Goal: Information Seeking & Learning: Learn about a topic

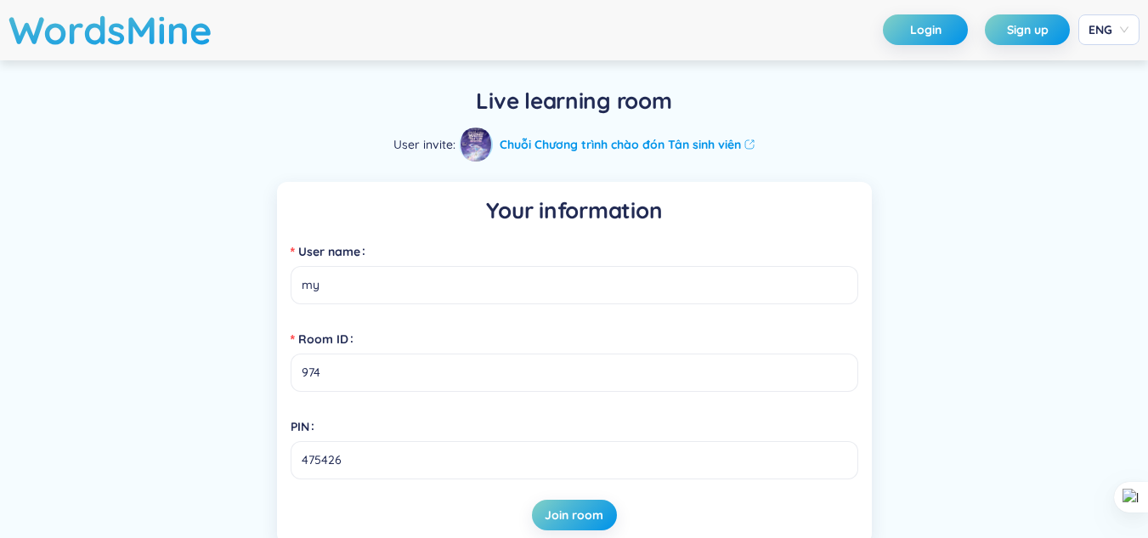
scroll to position [65, 0]
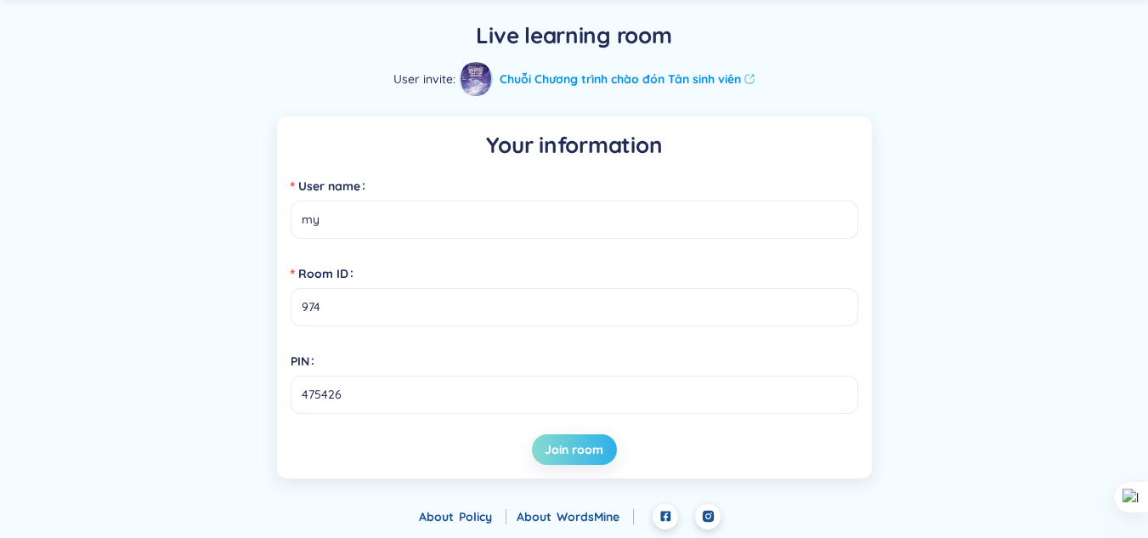
type input "my"
click at [573, 459] on button "Join room" at bounding box center [574, 449] width 85 height 31
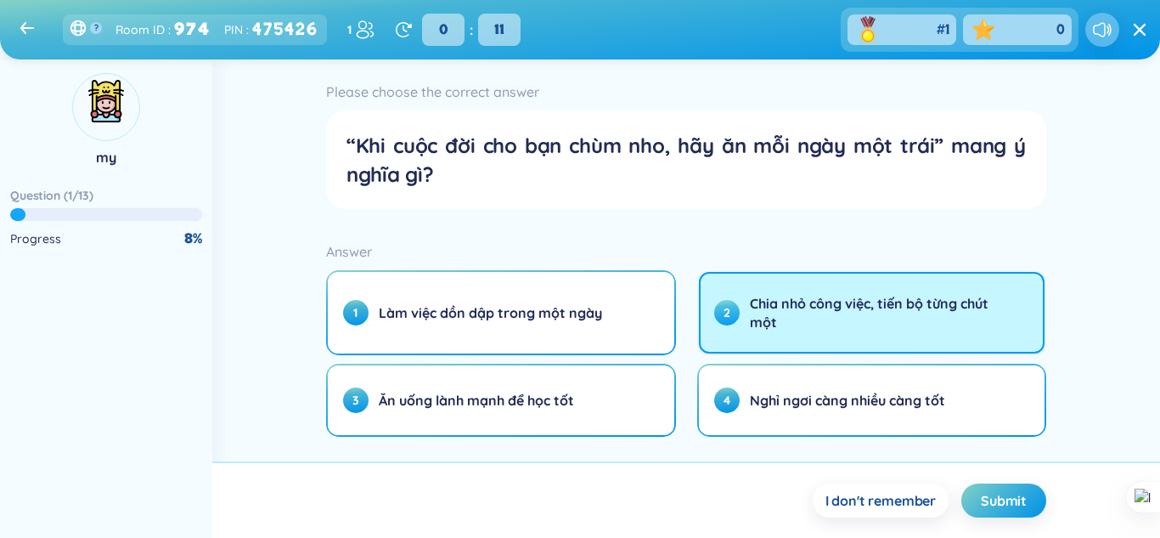
click at [777, 326] on span "Chia nhỏ công việc, tiến bộ từng chút một" at bounding box center [876, 312] width 252 height 37
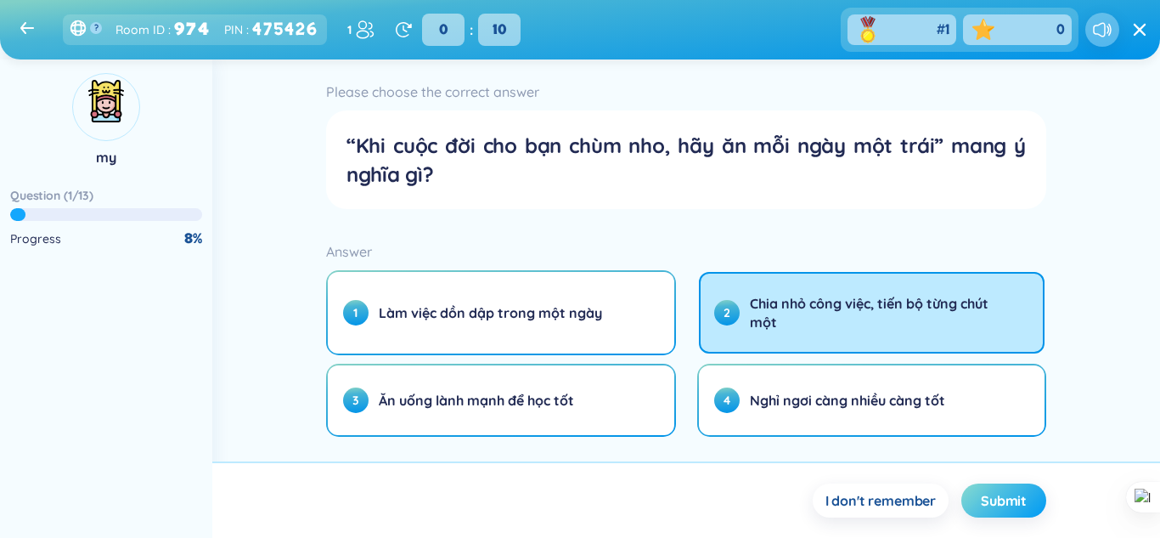
click at [986, 505] on span "Submit" at bounding box center [1004, 500] width 46 height 19
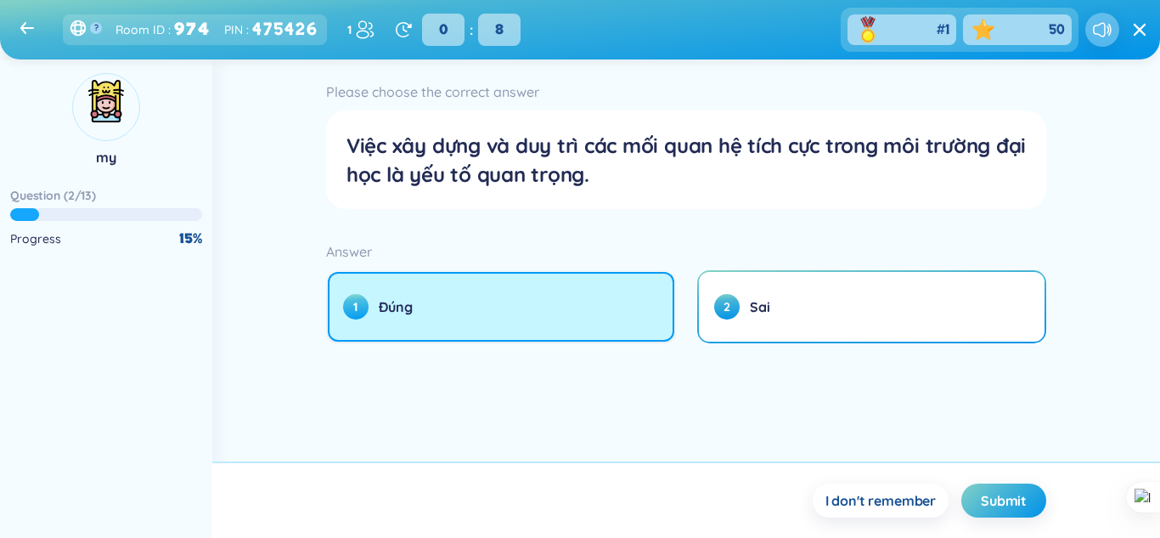
click at [549, 336] on button "1 Đúng" at bounding box center [501, 307] width 347 height 70
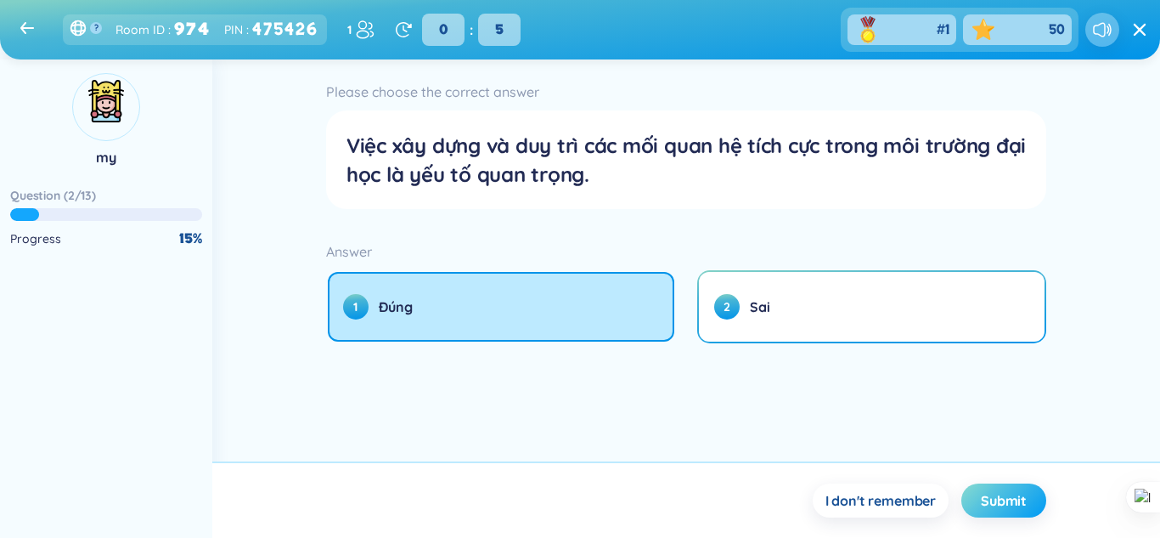
click at [978, 490] on button "Submit" at bounding box center [1004, 500] width 85 height 34
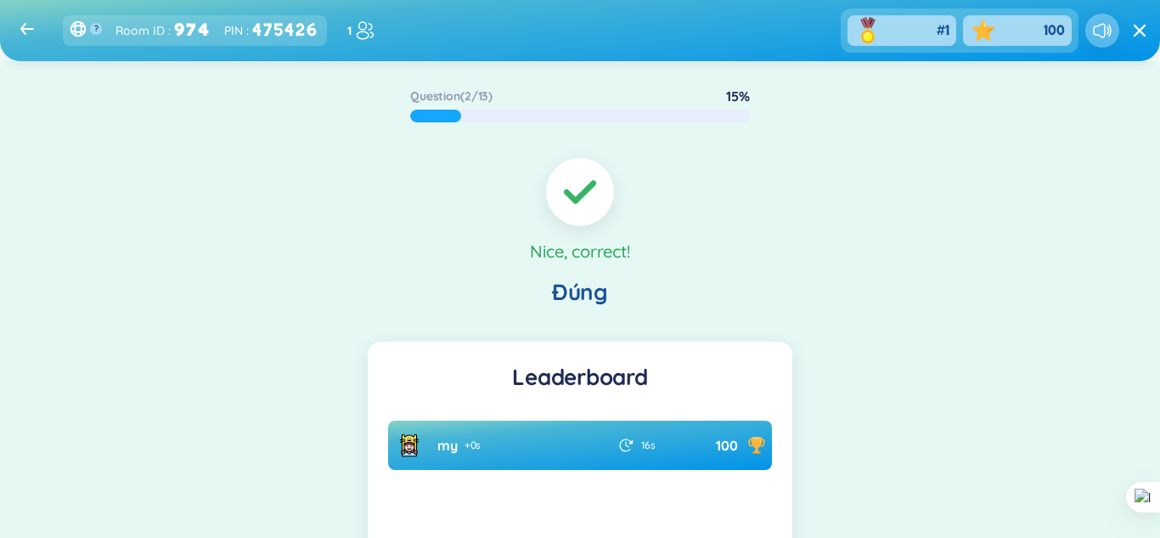
scroll to position [205, 0]
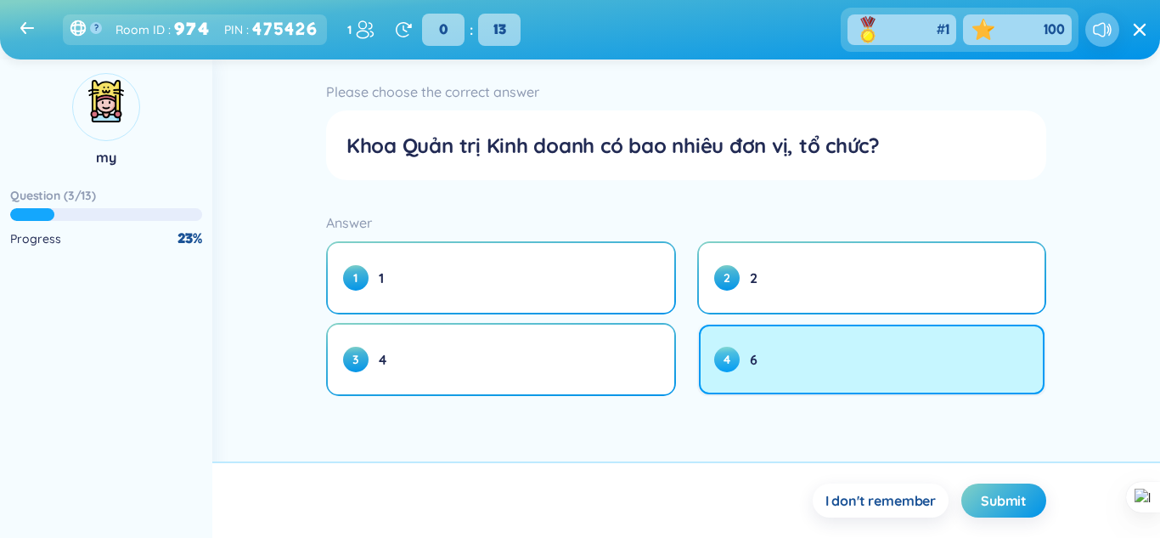
click at [729, 375] on button "4 6" at bounding box center [872, 360] width 347 height 70
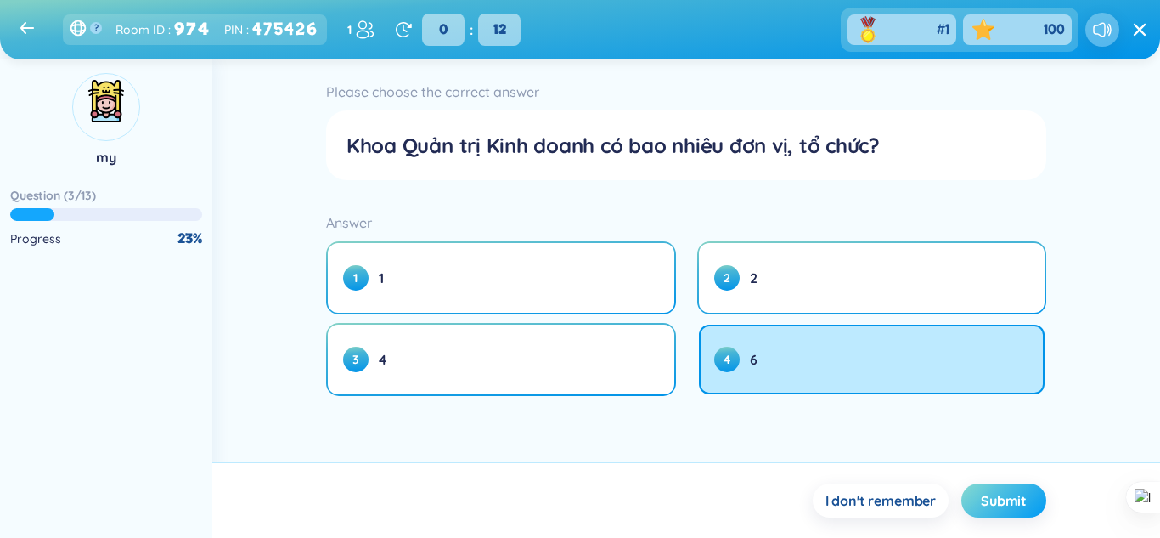
click at [983, 494] on span "Submit" at bounding box center [1004, 500] width 46 height 19
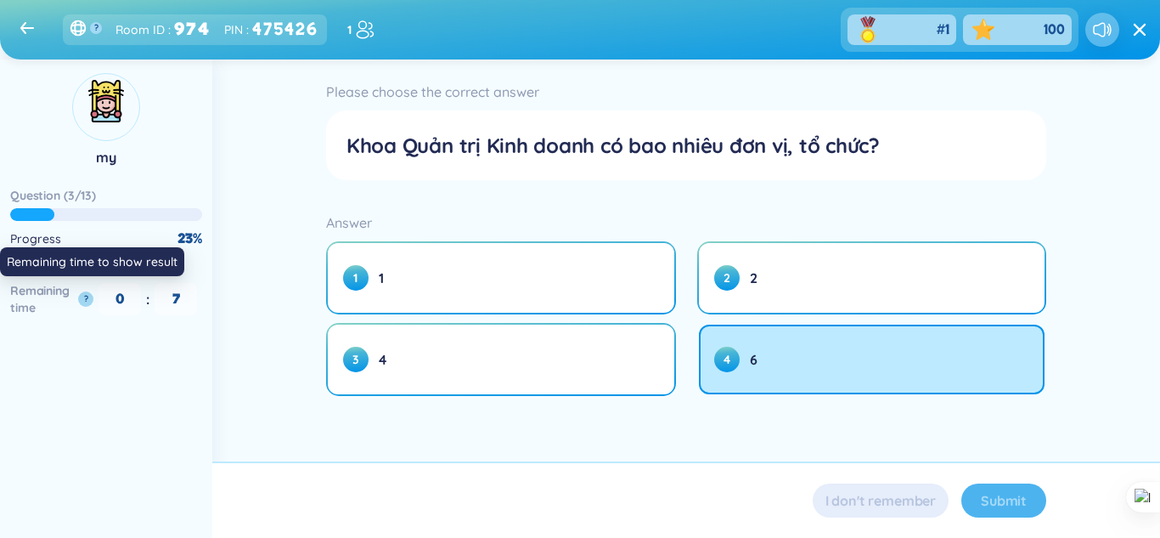
click at [82, 293] on button "?" at bounding box center [85, 298] width 15 height 15
click at [84, 296] on button "?" at bounding box center [85, 298] width 15 height 15
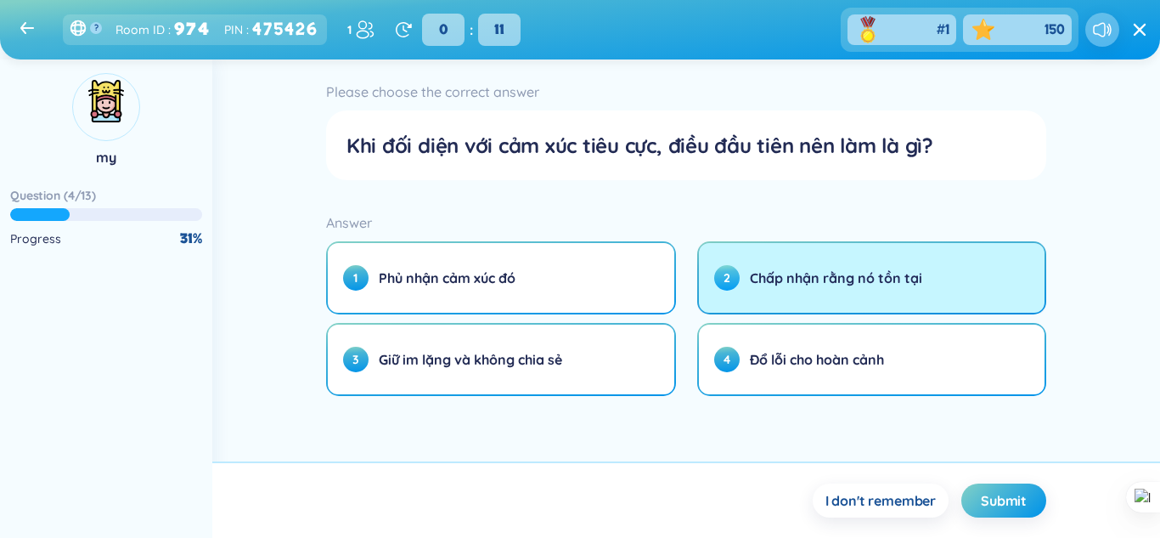
click at [783, 286] on span "Chấp nhận rằng nó tồn tại" at bounding box center [836, 277] width 172 height 19
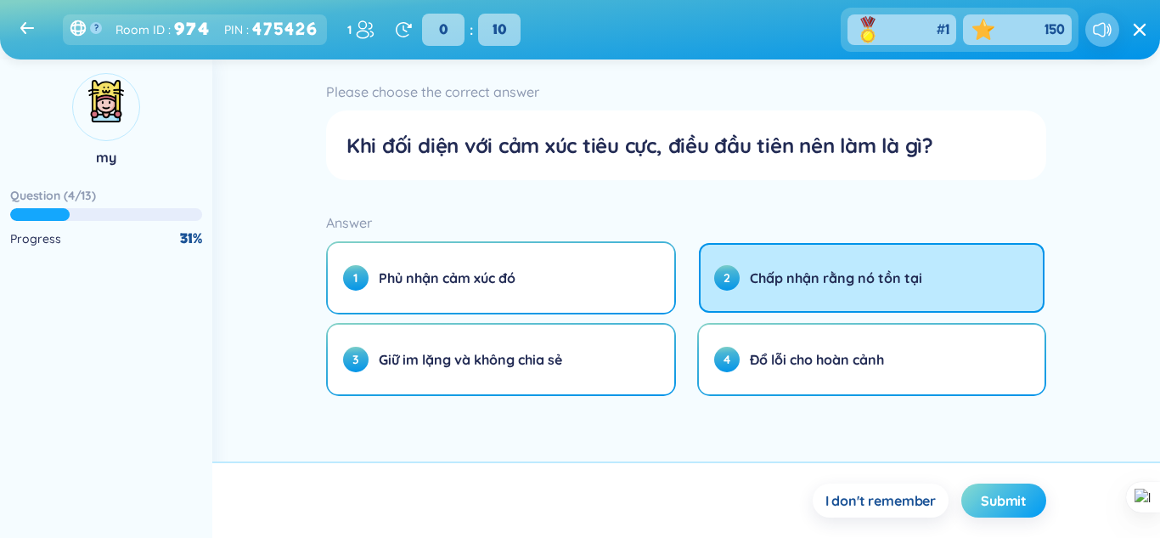
click at [976, 504] on button "Submit" at bounding box center [1004, 500] width 85 height 34
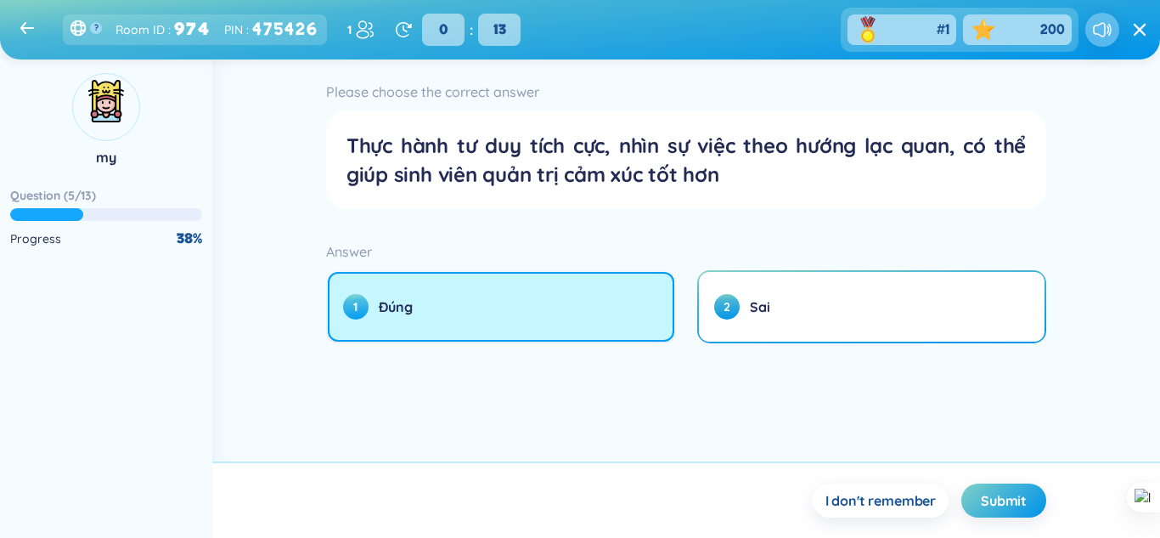
click at [625, 296] on button "1 Đúng" at bounding box center [501, 307] width 347 height 70
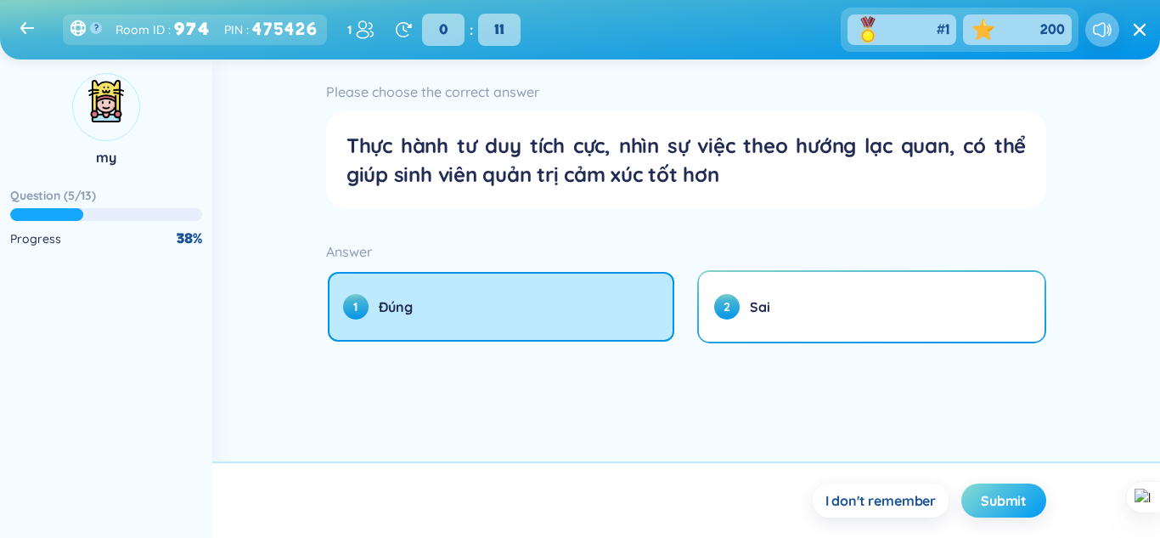
click at [999, 494] on span "Submit" at bounding box center [1004, 500] width 46 height 19
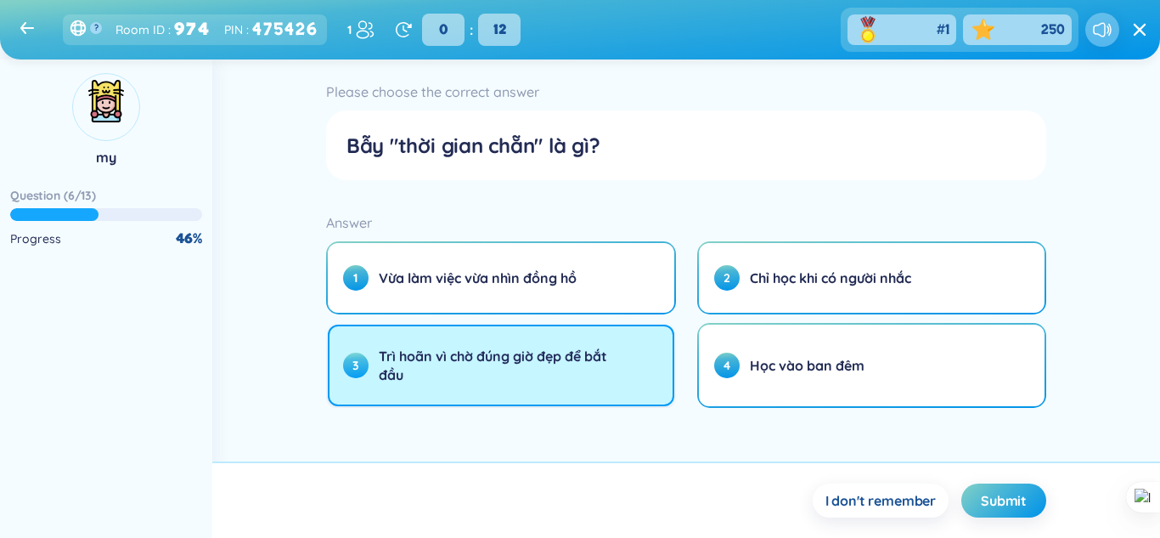
click at [624, 359] on span "Trì hoãn vì chờ đúng giờ đẹp để bắt đầu" at bounding box center [505, 365] width 252 height 37
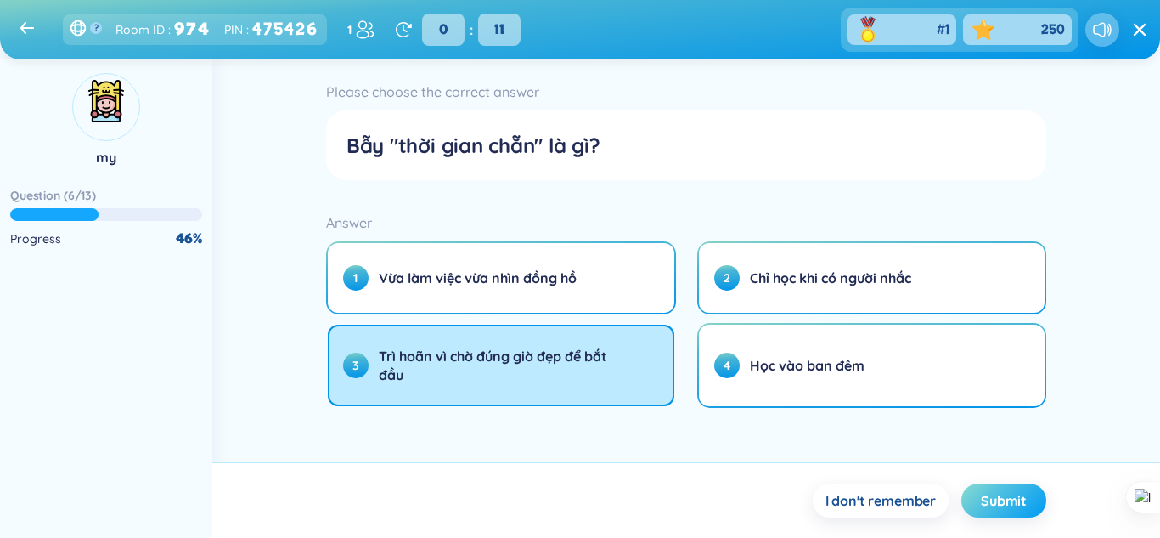
click at [978, 505] on button "Submit" at bounding box center [1004, 500] width 85 height 34
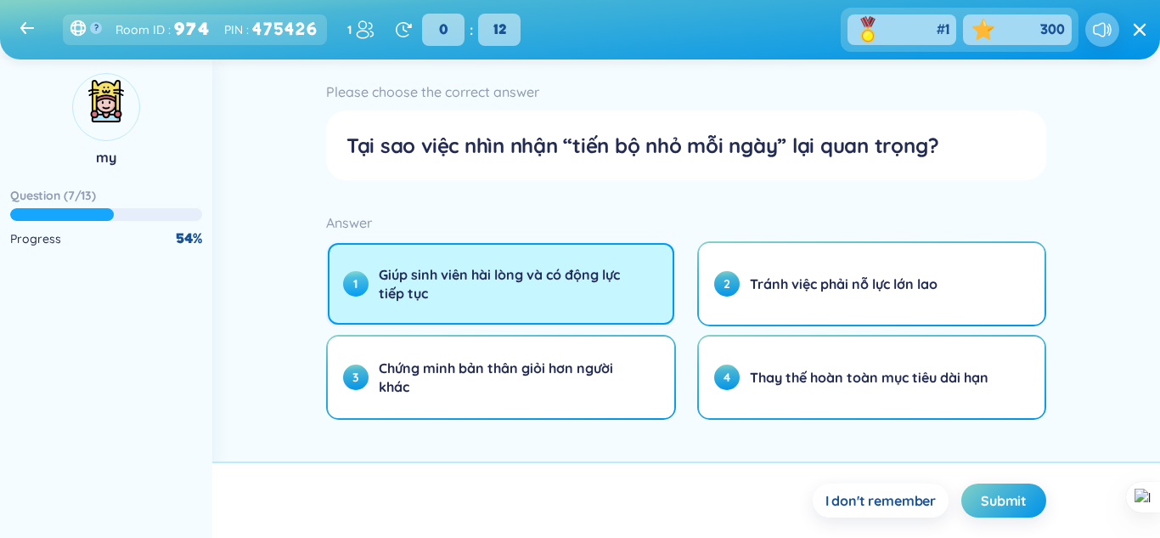
click at [493, 277] on span "Giúp sinh viên hài lòng và có động lực tiếp tục" at bounding box center [505, 283] width 252 height 37
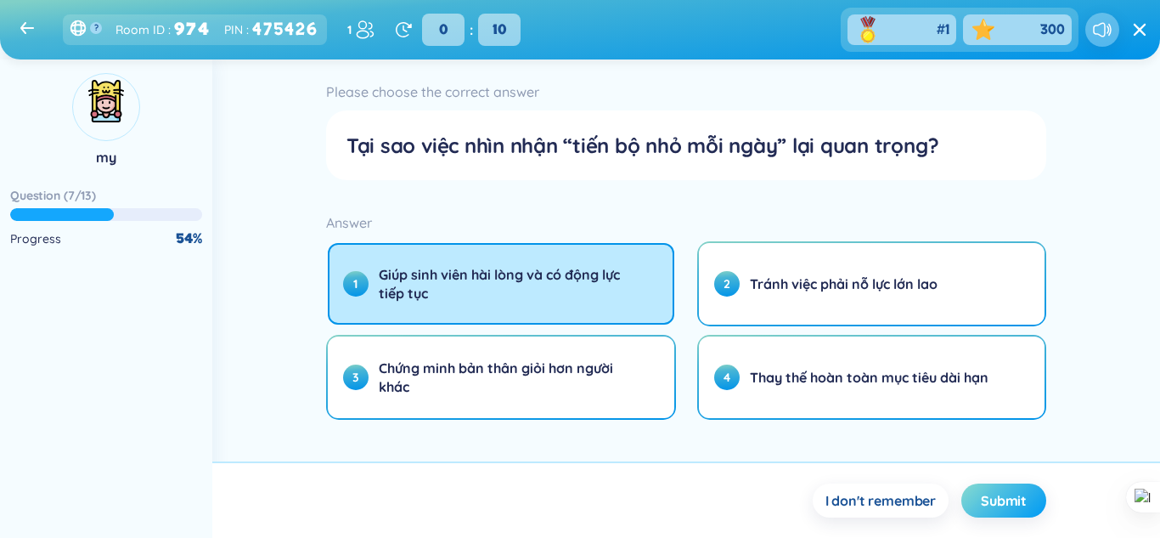
click at [1025, 497] on span "Submit" at bounding box center [1004, 500] width 46 height 19
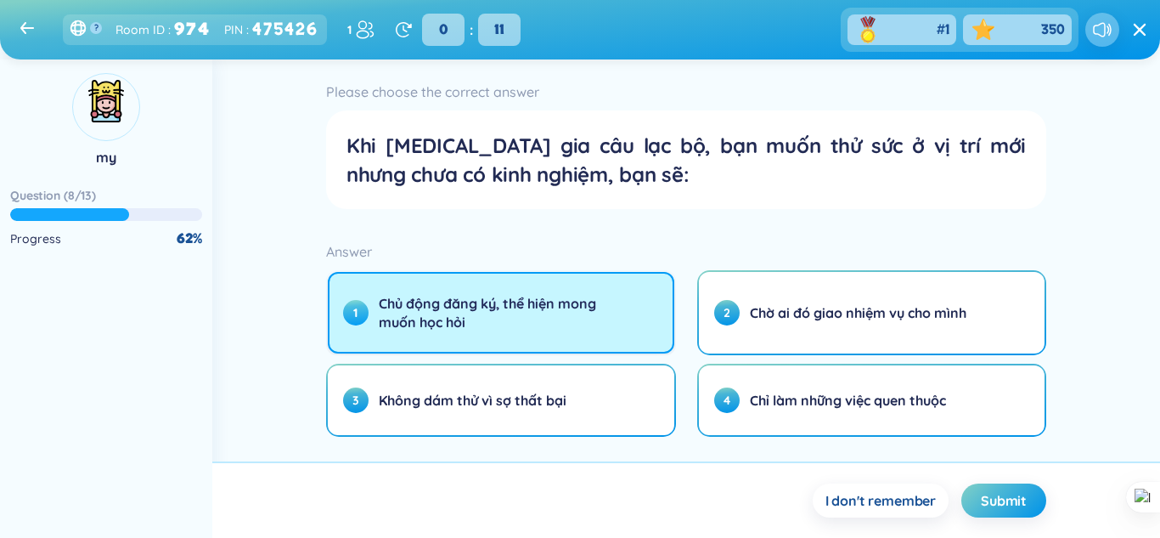
click at [628, 333] on button "1 Chủ động đăng ký, thể hiện mong muốn học hỏi" at bounding box center [501, 313] width 347 height 82
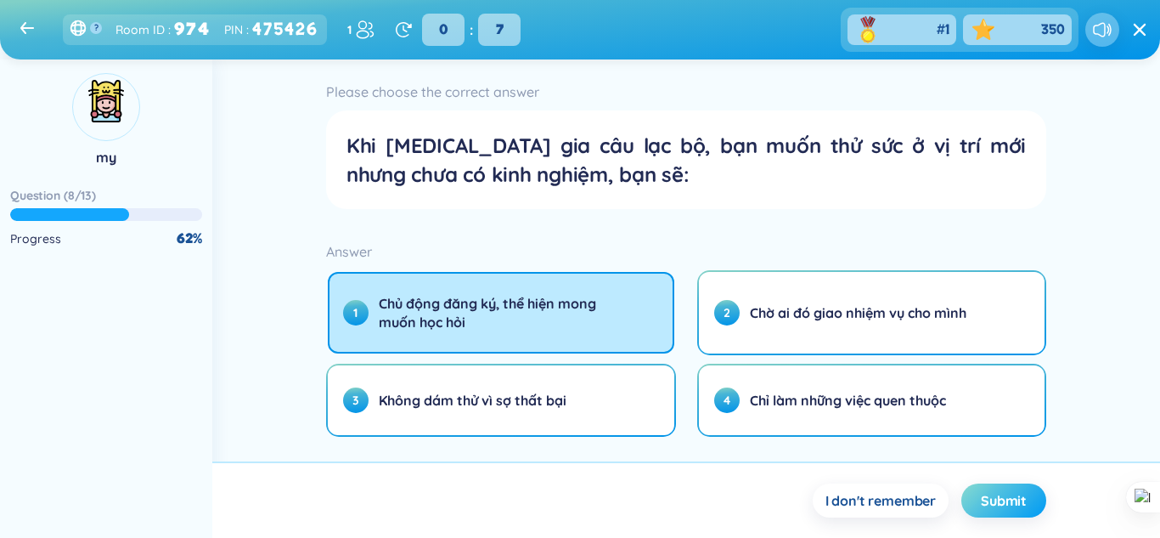
click at [988, 500] on span "Submit" at bounding box center [1004, 500] width 46 height 19
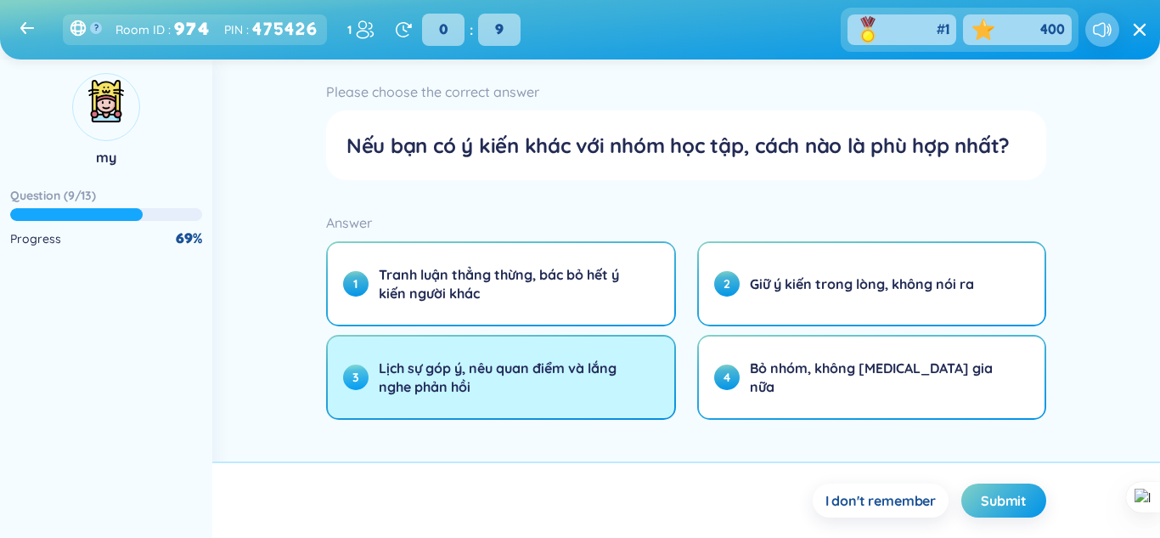
click at [579, 364] on span "Lịch sự góp ý, nêu quan điểm và lắng nghe phản hồi" at bounding box center [505, 376] width 252 height 37
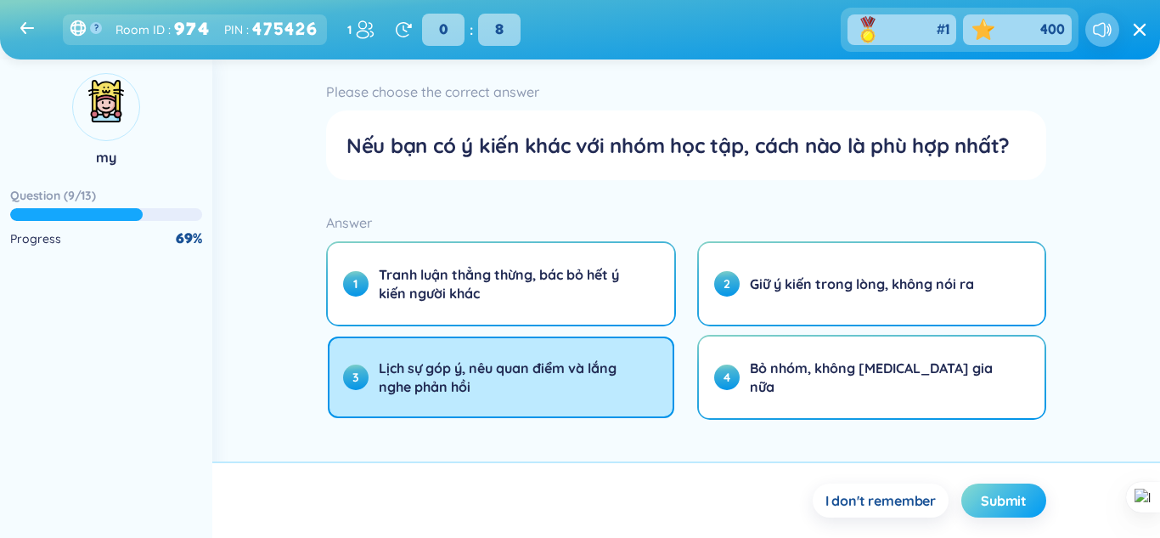
click at [969, 502] on button "Submit" at bounding box center [1004, 500] width 85 height 34
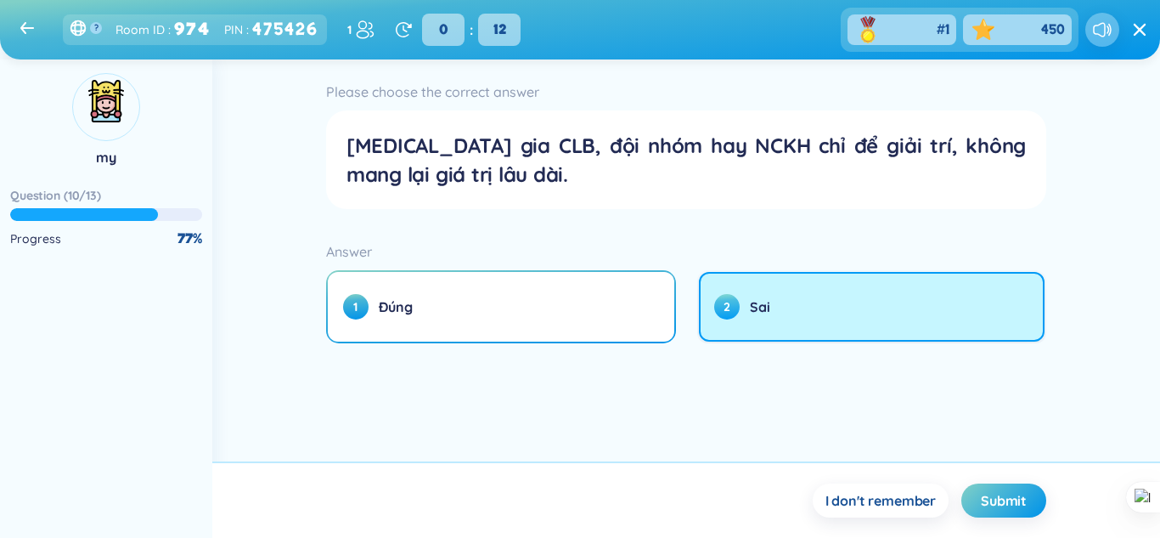
click at [728, 335] on button "2 Sai" at bounding box center [872, 307] width 347 height 70
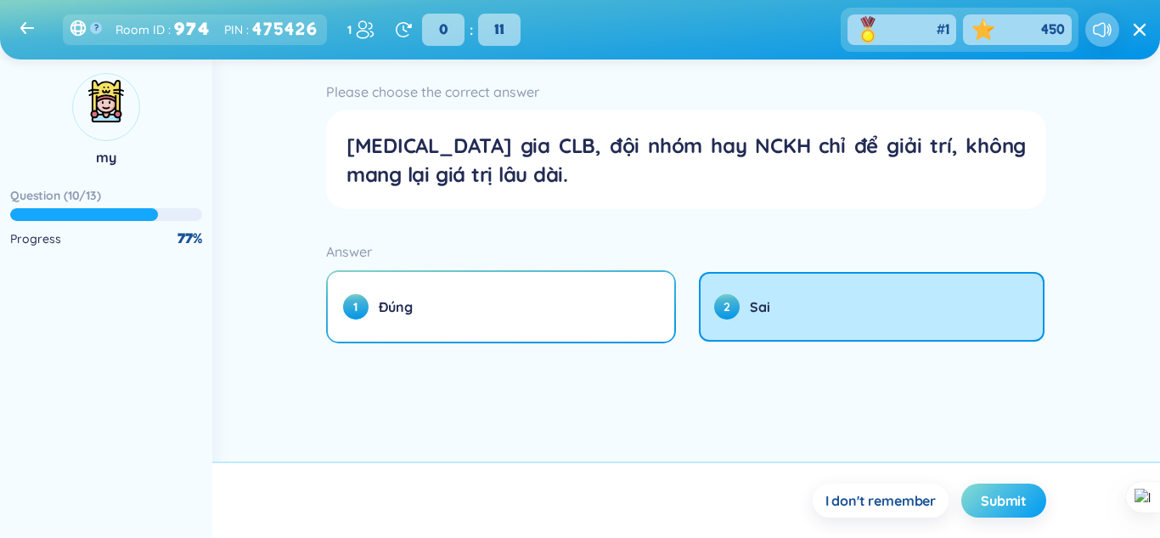
click at [977, 503] on button "Submit" at bounding box center [1004, 500] width 85 height 34
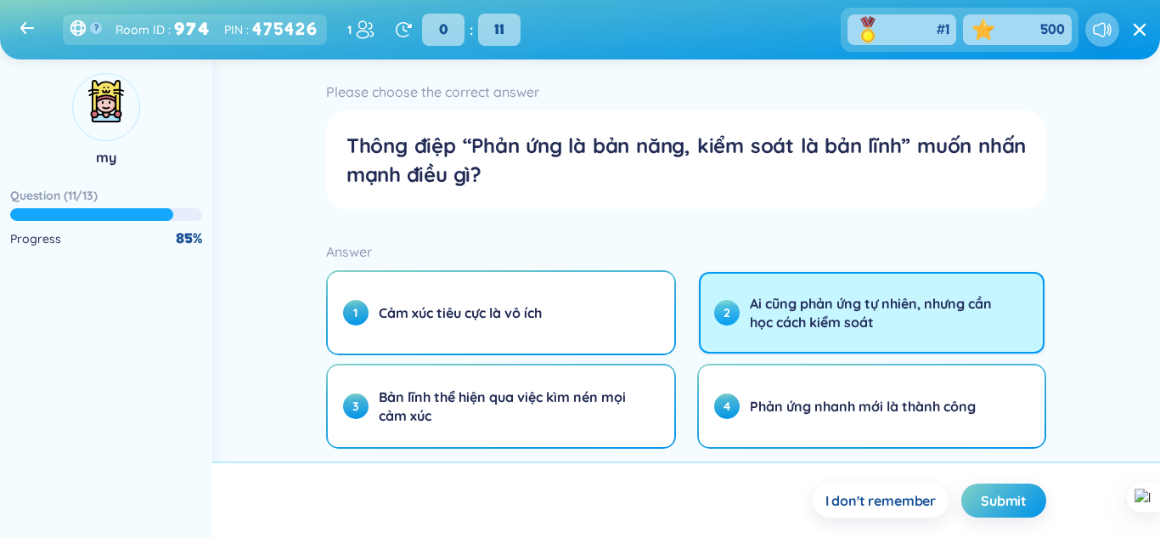
click at [805, 319] on span "Ai cũng phản ứng tự nhiên, nhưng cần học cách kiểm soát" at bounding box center [876, 312] width 252 height 37
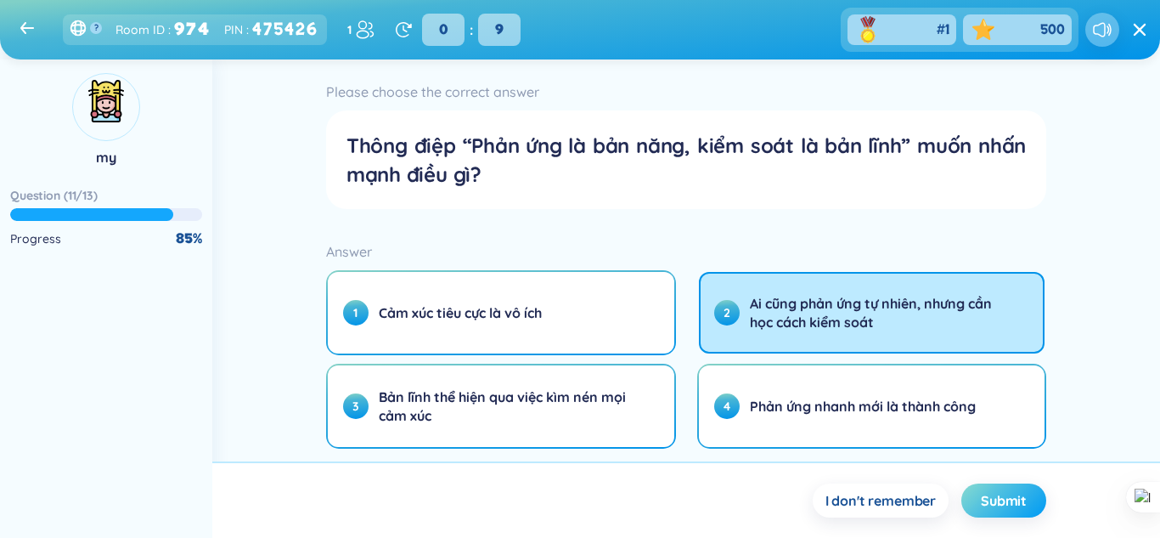
click at [989, 484] on button "Submit" at bounding box center [1004, 500] width 85 height 34
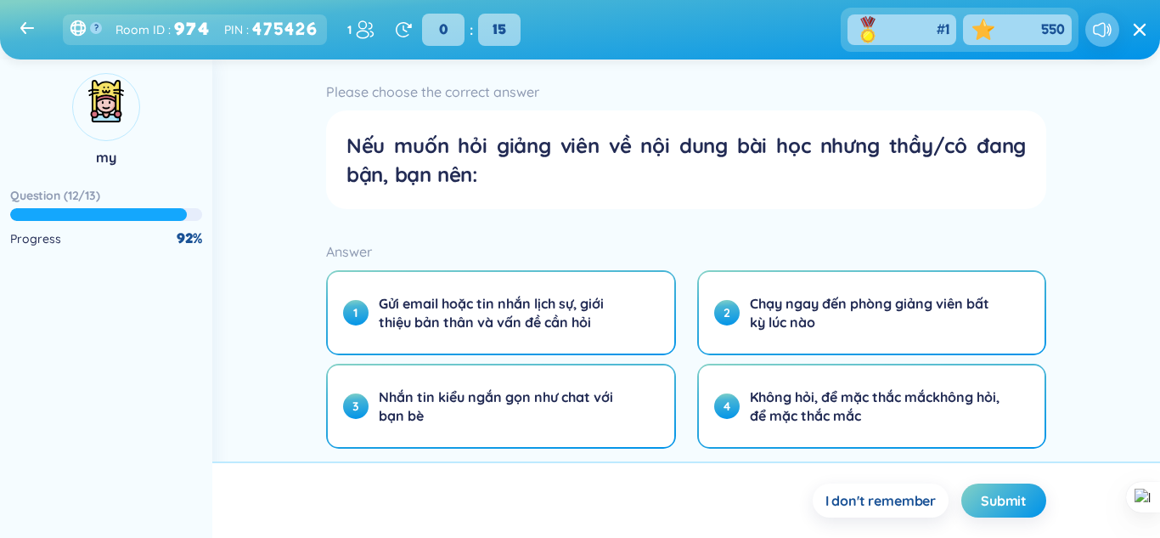
scroll to position [42, 0]
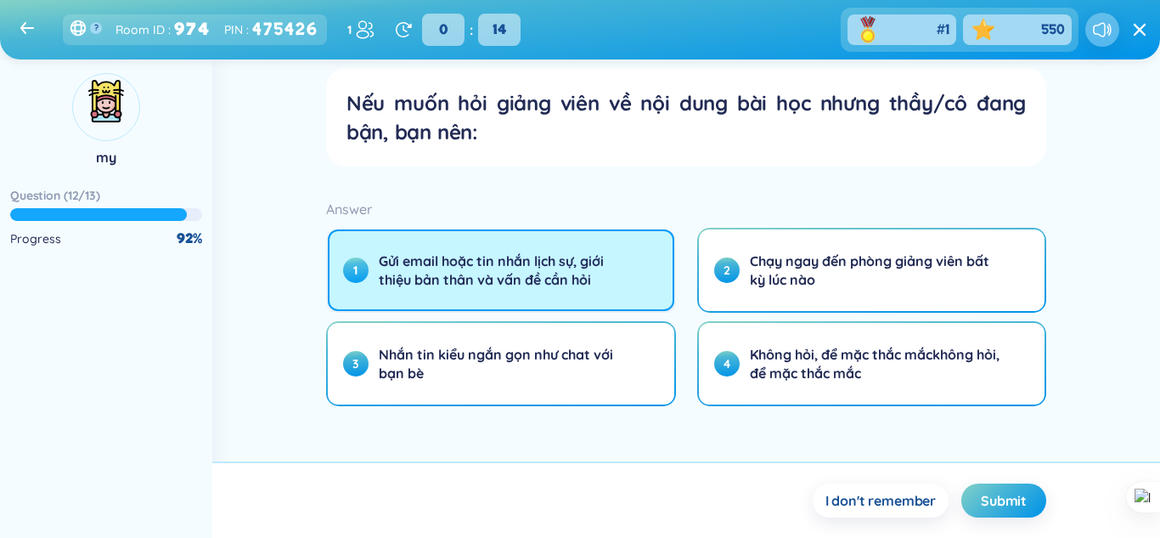
click at [618, 246] on button "1 Gửi email hoặc tin nhắn lịch sự, giới thiệu bản thân và vấn đề cần hỏi" at bounding box center [501, 270] width 347 height 82
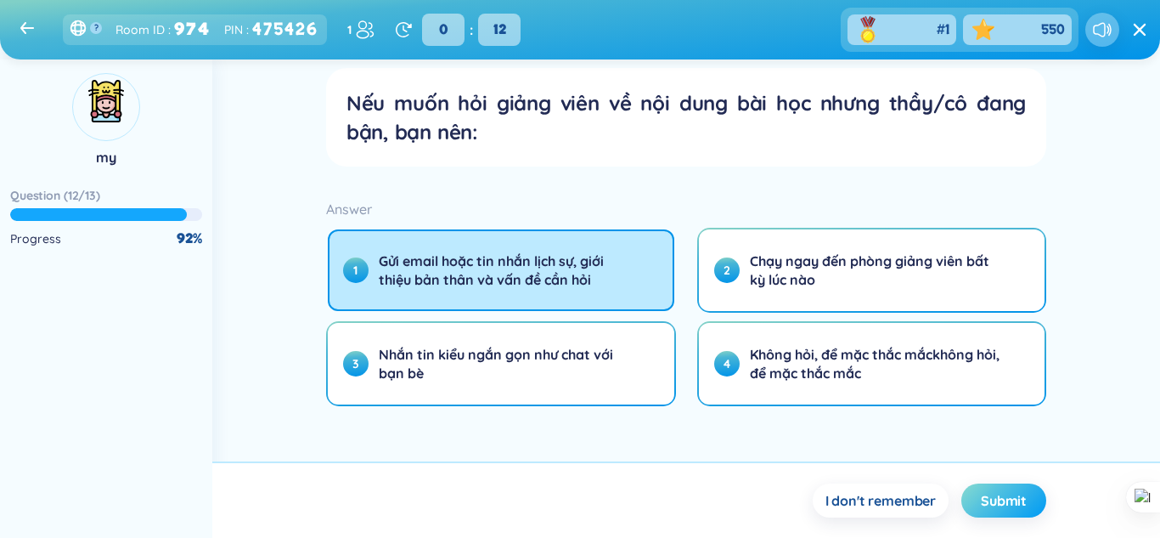
click at [1008, 494] on span "Submit" at bounding box center [1004, 500] width 46 height 19
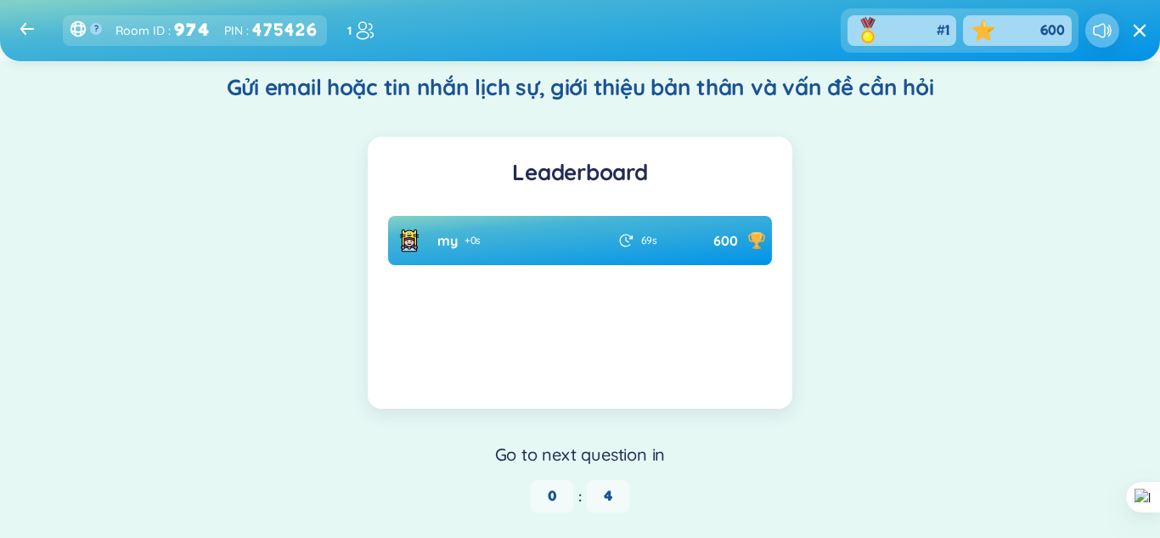
click at [709, 381] on section "Leaderboard my + 0 s 69 s 600 No data to display" at bounding box center [580, 273] width 425 height 272
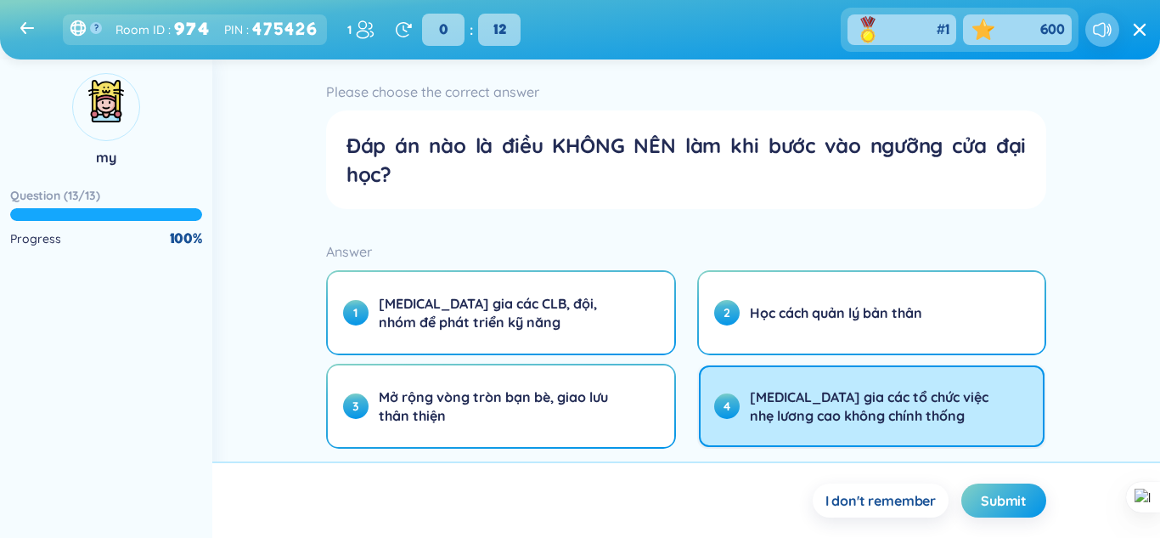
click at [709, 381] on button "4 [MEDICAL_DATA] gia các tổ chức việc nhẹ lương cao không chính thống" at bounding box center [872, 406] width 347 height 82
click at [969, 492] on button "Submit" at bounding box center [1004, 500] width 85 height 34
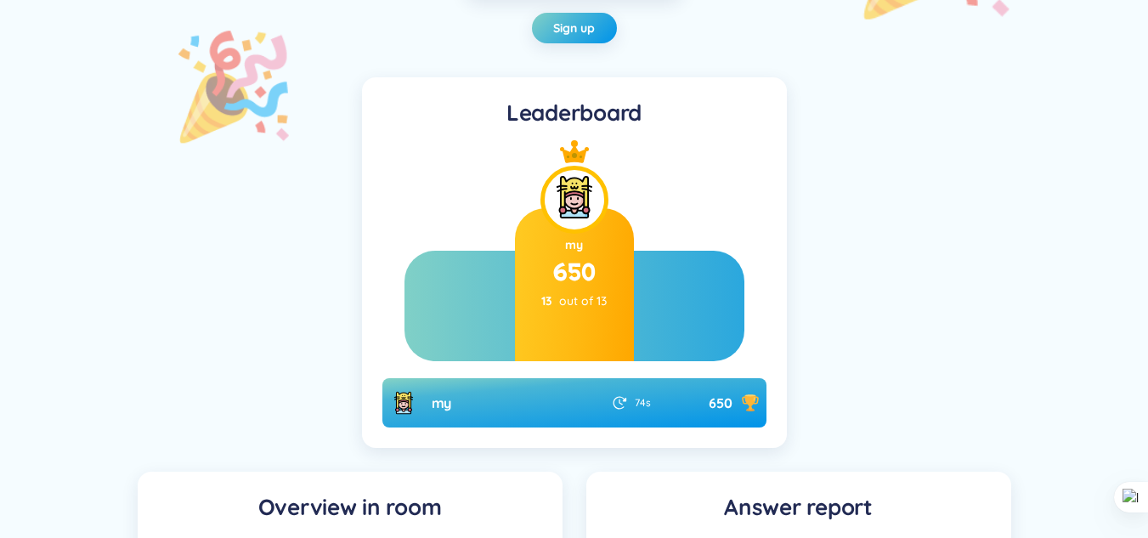
scroll to position [0, 0]
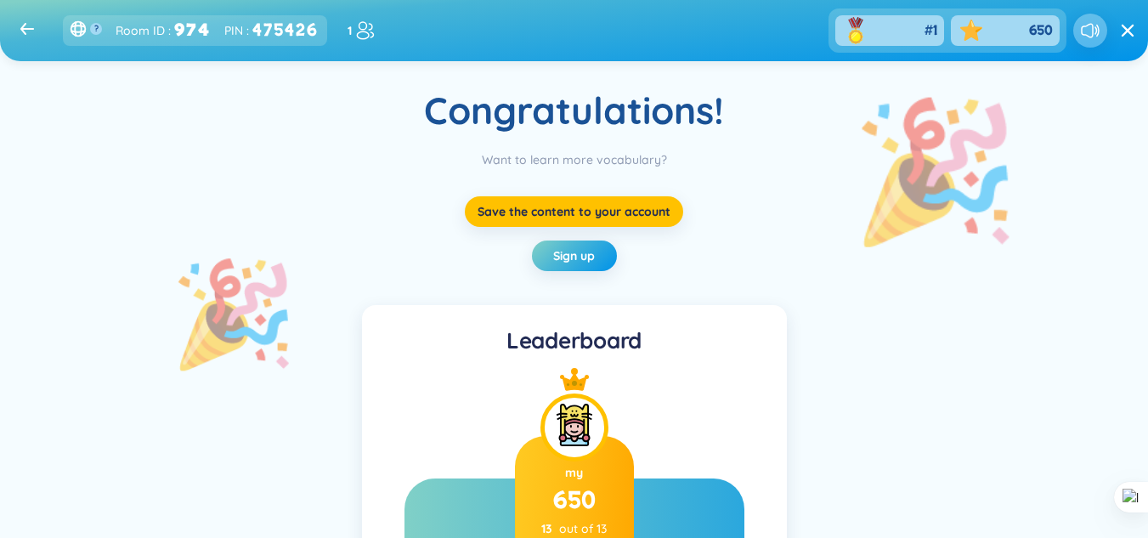
click at [28, 25] on icon at bounding box center [27, 28] width 14 height 13
